Goal: Find specific page/section: Find specific page/section

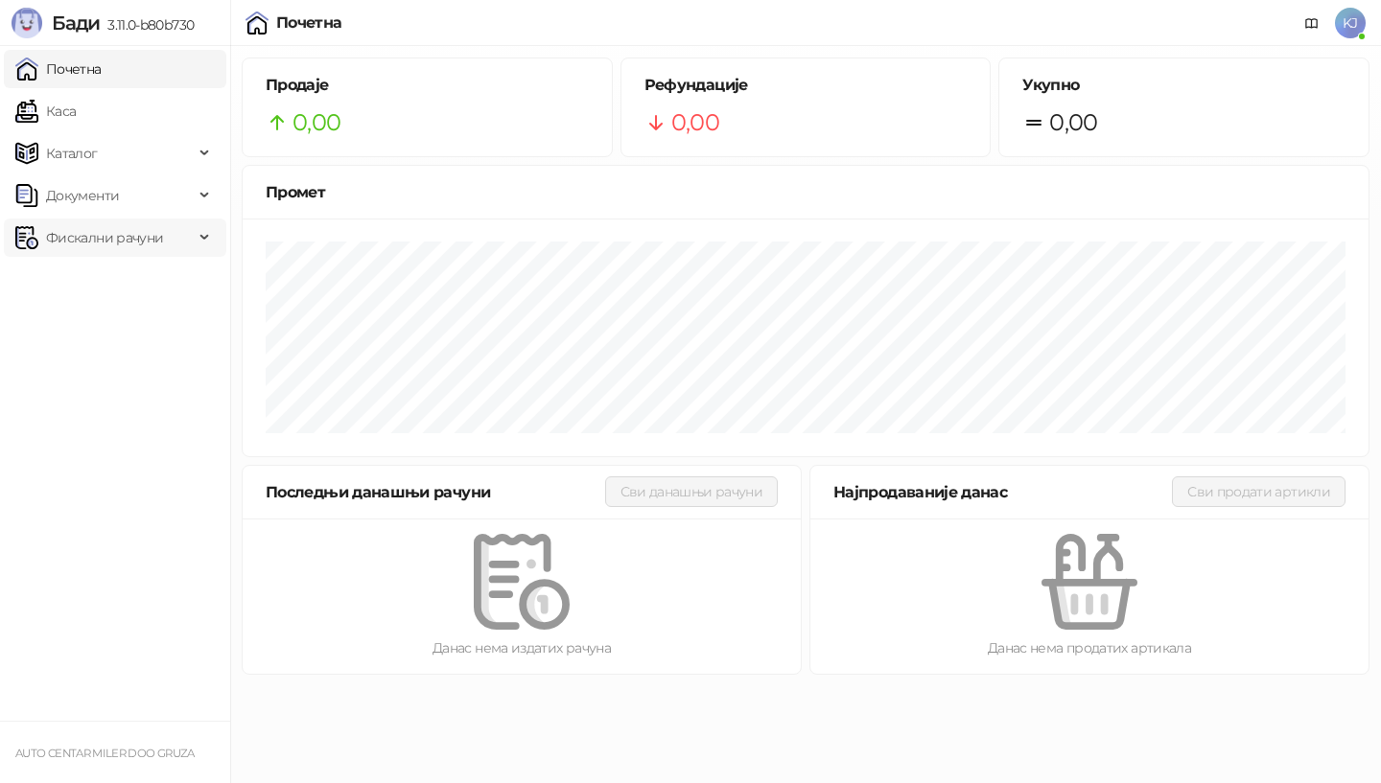
click at [123, 237] on span "Фискални рачуни" at bounding box center [104, 238] width 117 height 38
